Goal: Task Accomplishment & Management: Manage account settings

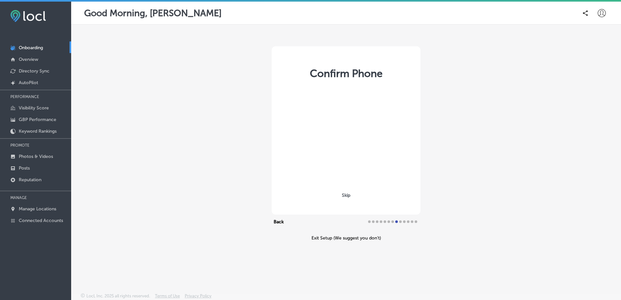
select select "US"
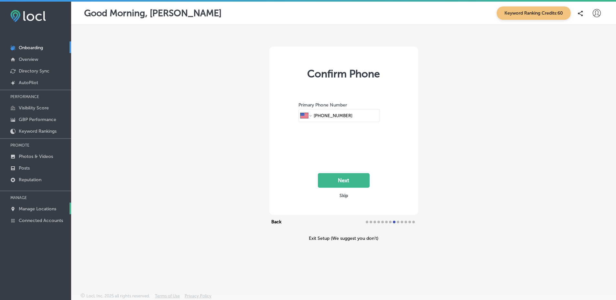
click at [47, 212] on link "Manage Locations" at bounding box center [35, 208] width 71 height 12
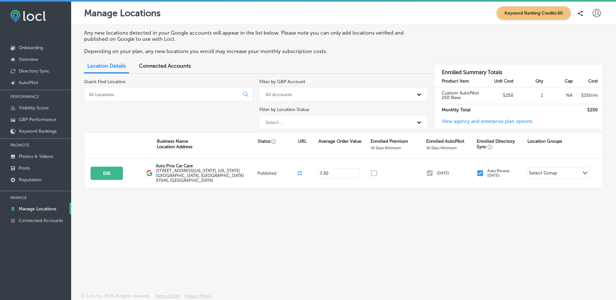
click at [201, 128] on div "Quick Find Location" at bounding box center [168, 105] width 169 height 53
click at [50, 103] on link "Visibility Score" at bounding box center [35, 107] width 71 height 12
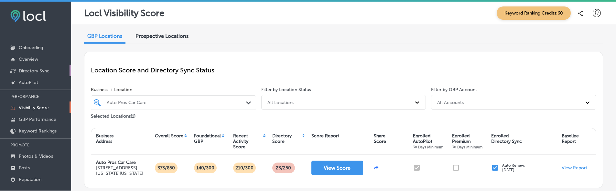
click at [43, 75] on link "Directory Sync" at bounding box center [35, 71] width 71 height 12
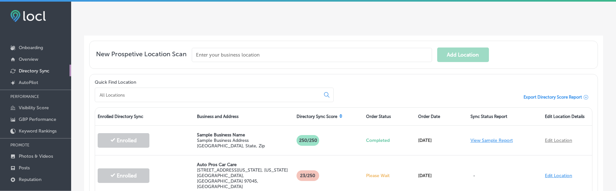
scroll to position [143, 0]
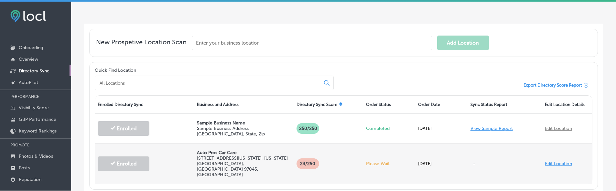
click at [200, 153] on p "Auto Pros Car Care" at bounding box center [244, 152] width 94 height 5
drag, startPoint x: 200, startPoint y: 153, endPoint x: 231, endPoint y: 150, distance: 31.5
click at [231, 150] on p "Auto Pros Car Care" at bounding box center [244, 152] width 94 height 5
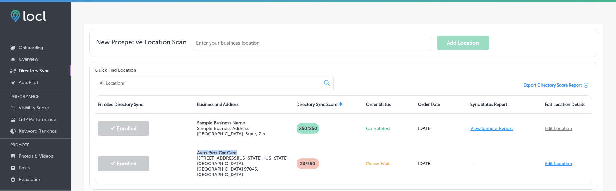
copy p "Auto Pros Car Care"
click at [54, 45] on link "Onboarding" at bounding box center [35, 47] width 71 height 12
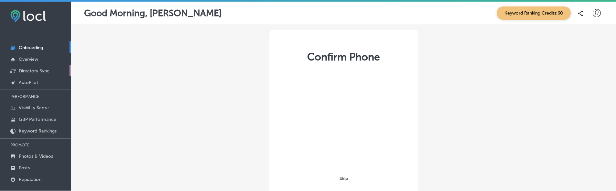
click at [49, 69] on p "Directory Sync" at bounding box center [34, 70] width 31 height 5
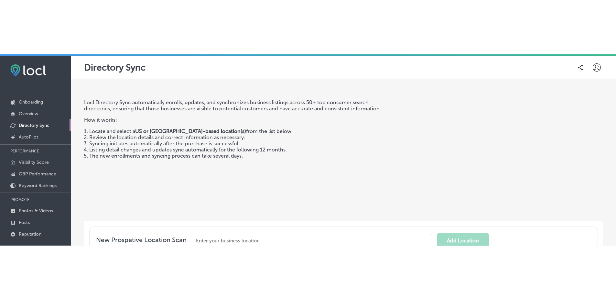
scroll to position [141, 0]
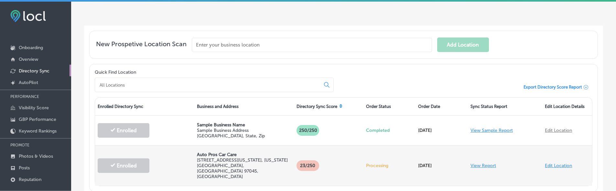
click at [476, 163] on link "View Report" at bounding box center [483, 165] width 26 height 5
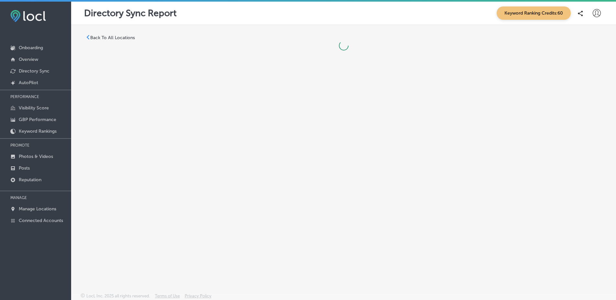
click at [603, 110] on div "Back To All Locations" at bounding box center [343, 143] width 545 height 237
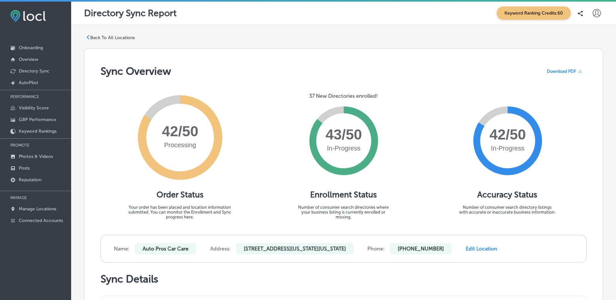
scroll to position [249, 0]
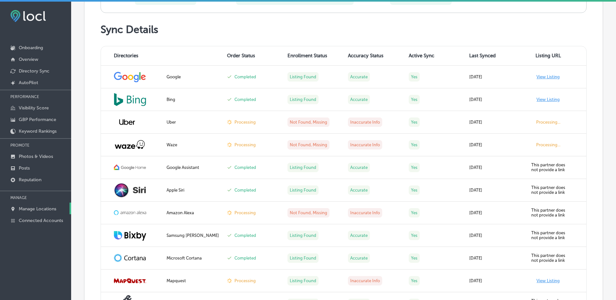
click at [46, 210] on p "Manage Locations" at bounding box center [37, 208] width 37 height 5
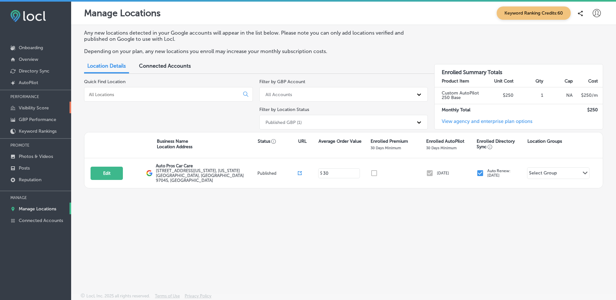
click at [33, 106] on p "Visibility Score" at bounding box center [34, 107] width 30 height 5
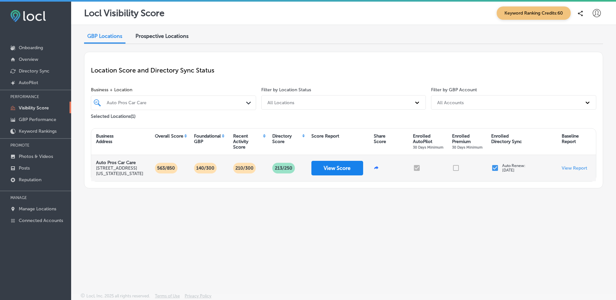
click at [344, 168] on button "View Score" at bounding box center [337, 168] width 52 height 15
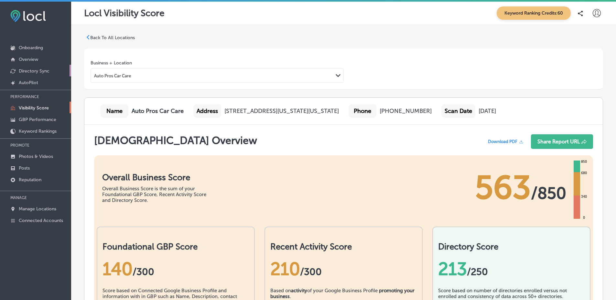
click at [46, 75] on link "Directory Sync" at bounding box center [35, 71] width 71 height 12
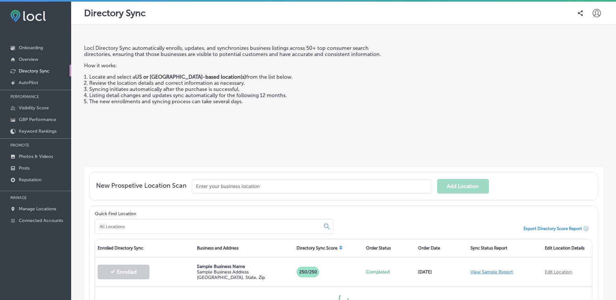
scroll to position [69, 0]
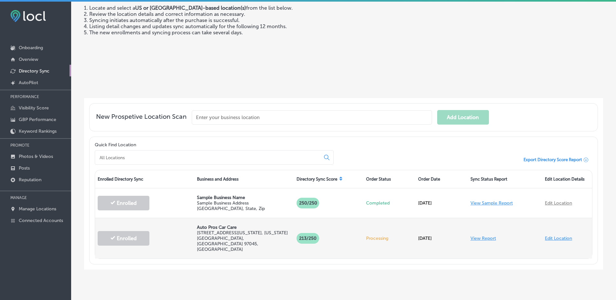
click at [559, 235] on link "Edit Location" at bounding box center [558, 237] width 27 height 5
select select "US"
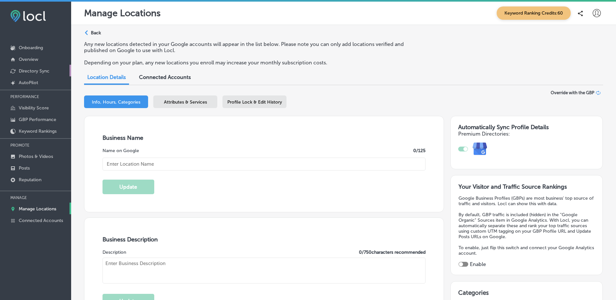
type input "[STREET_ADDRESS][US_STATE]"
type input "[US_STATE][GEOGRAPHIC_DATA]"
type input "97045"
type input "US"
click at [37, 66] on link "Directory Sync" at bounding box center [35, 71] width 71 height 12
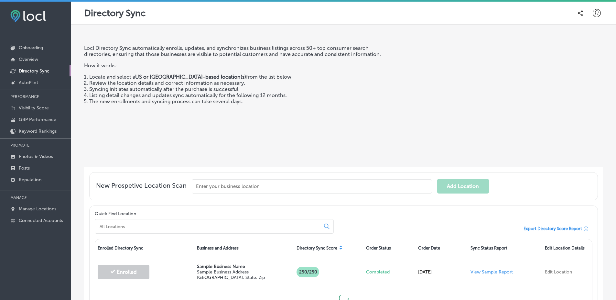
scroll to position [62, 0]
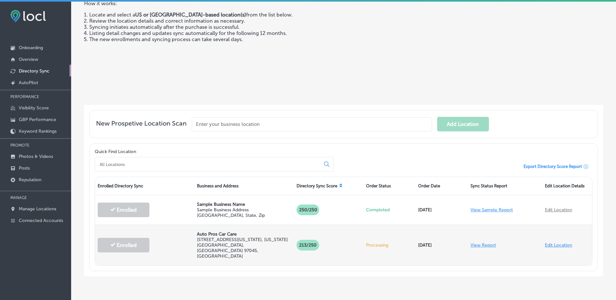
click at [476, 242] on link "View Report" at bounding box center [483, 244] width 26 height 5
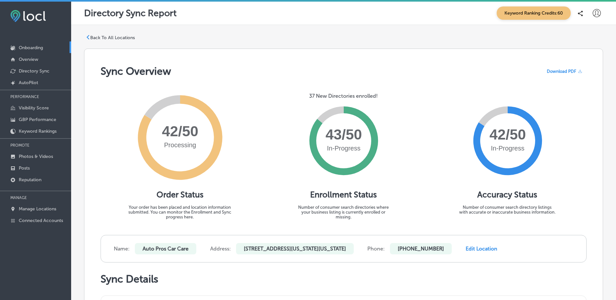
click at [49, 45] on link "Onboarding" at bounding box center [35, 47] width 71 height 12
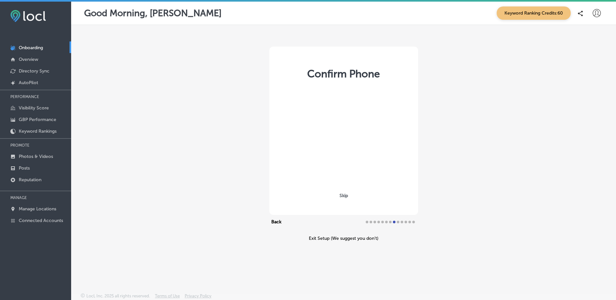
select select "US"
type input "[PHONE_NUMBER]"
select select "US"
type input "[PHONE_NUMBER]"
click at [55, 69] on link "Directory Sync" at bounding box center [35, 71] width 71 height 12
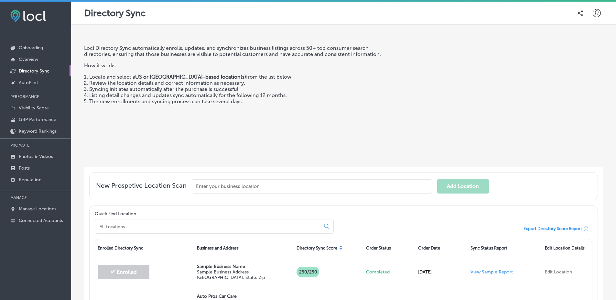
scroll to position [69, 0]
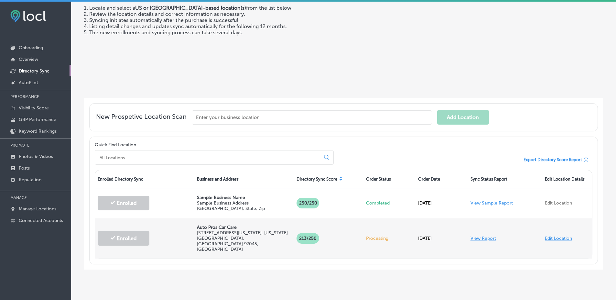
click at [490, 235] on link "View Report" at bounding box center [483, 237] width 26 height 5
